Goal: Information Seeking & Learning: Learn about a topic

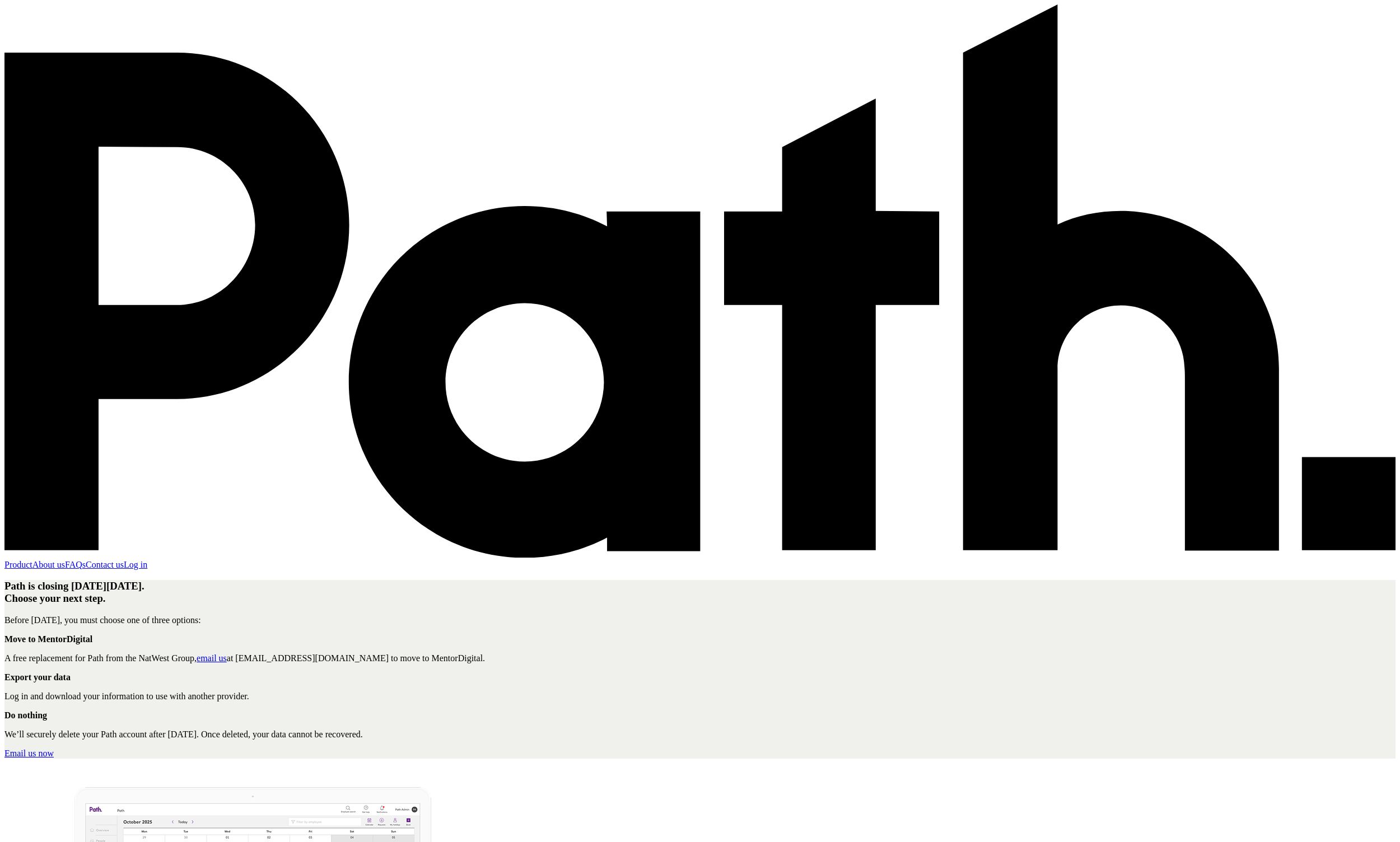
scroll to position [1, 0]
drag, startPoint x: 752, startPoint y: 423, endPoint x: 898, endPoint y: 426, distance: 146.0
click at [898, 729] on p "We’ll securely delete your Path account after [DATE]. Once deleted, your data c…" at bounding box center [700, 734] width 1391 height 10
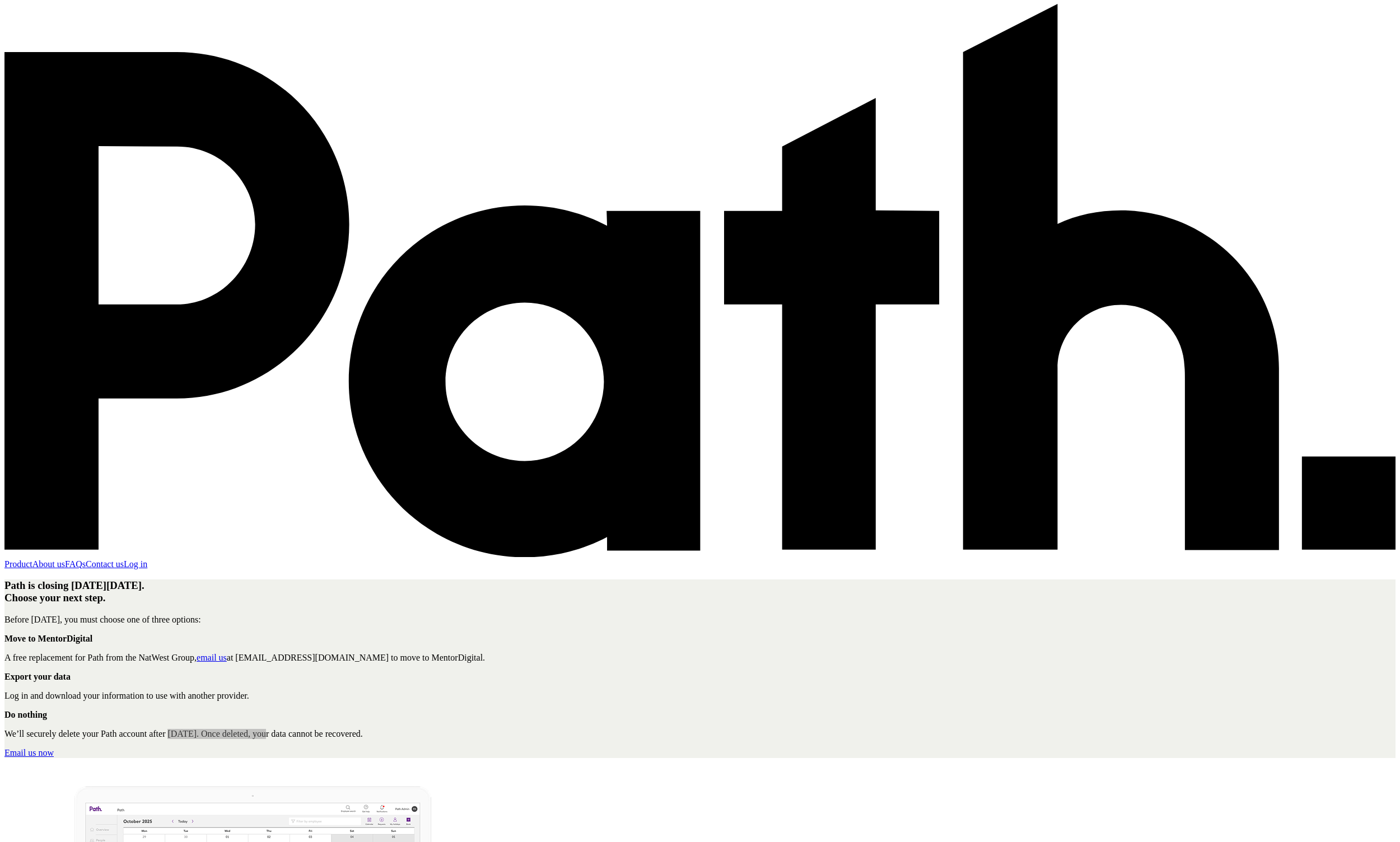
scroll to position [0, 0]
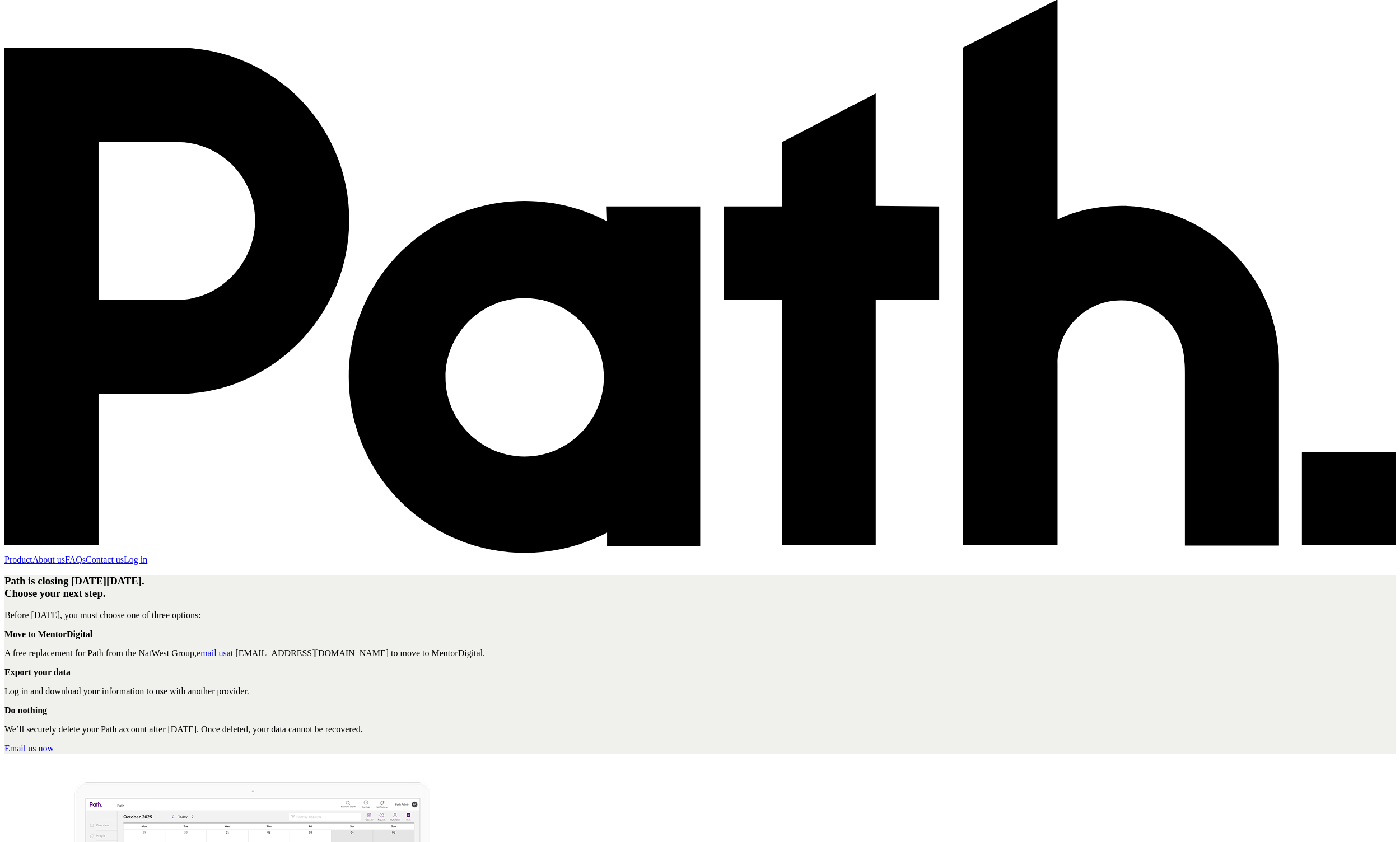
scroll to position [7, 0]
